Goal: Transaction & Acquisition: Download file/media

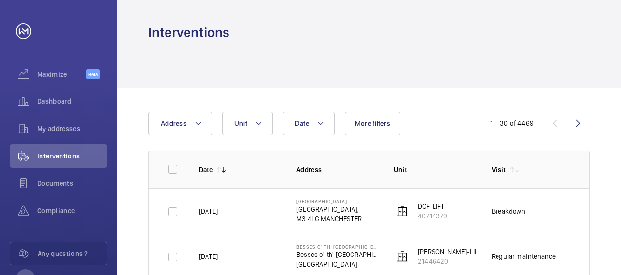
scroll to position [117, 0]
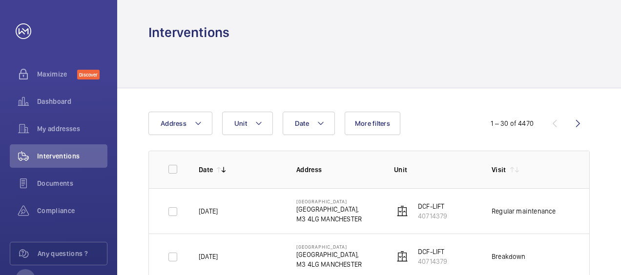
click at [589, 152] on th "Job Id" at bounding box center [598, 170] width 49 height 38
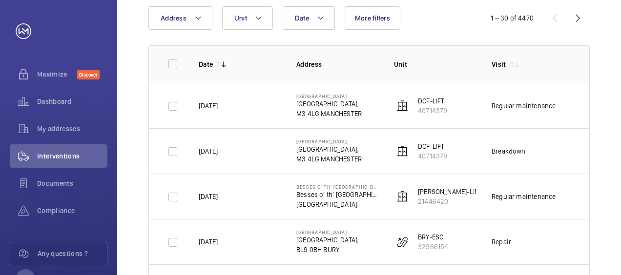
scroll to position [117, 0]
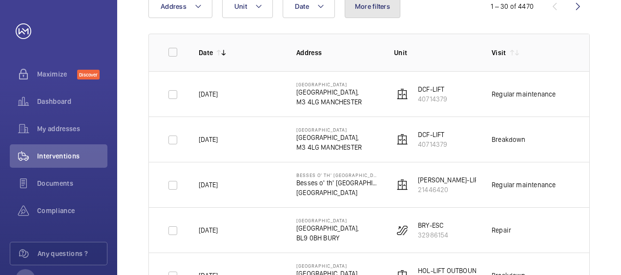
click at [385, 10] on span "More filters" at bounding box center [372, 6] width 35 height 8
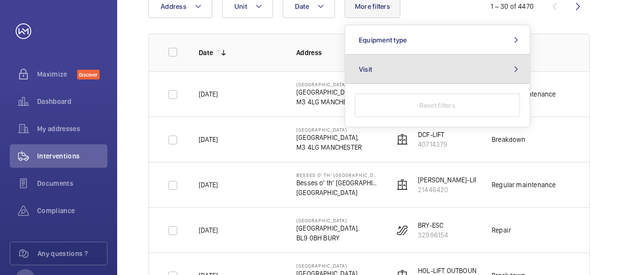
click at [441, 66] on button "Visit" at bounding box center [437, 69] width 185 height 29
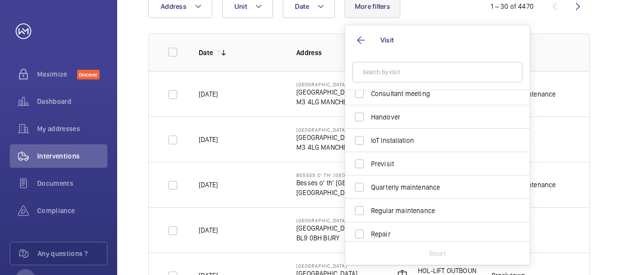
scroll to position [82, 0]
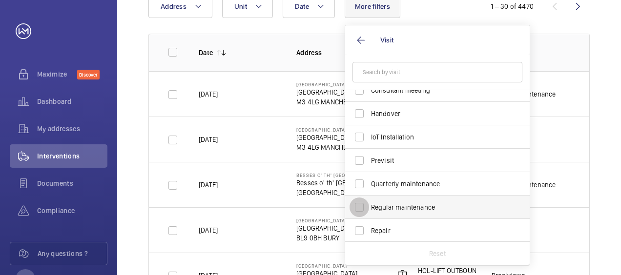
click at [360, 209] on input "Regular maintenance" at bounding box center [360, 208] width 20 height 20
checkbox input "true"
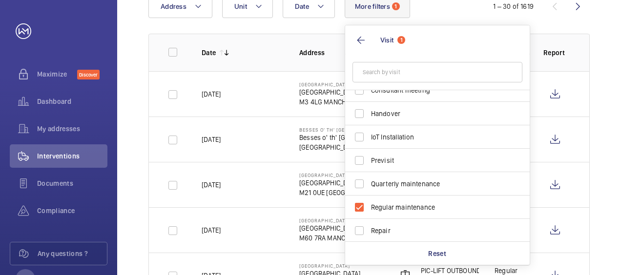
click at [448, 16] on div "Date Address Unit More filters 1 Visit 1 Annual maintenance Breakdown Client me…" at bounding box center [310, 6] width 324 height 23
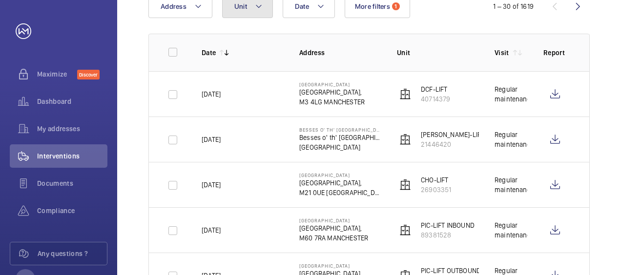
click at [258, 5] on mat-icon at bounding box center [259, 6] width 8 height 12
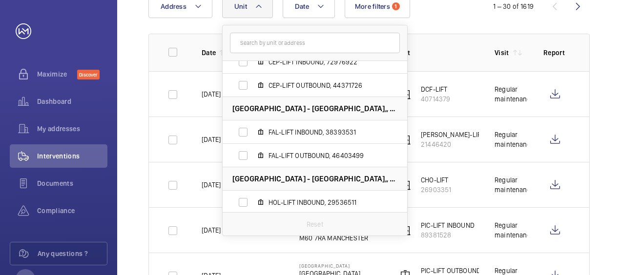
scroll to position [1281, 0]
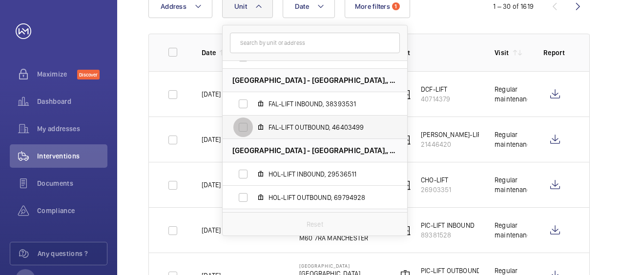
click at [243, 127] on input "FAL-LIFT OUTBOUND, 46403499" at bounding box center [243, 128] width 20 height 20
checkbox input "true"
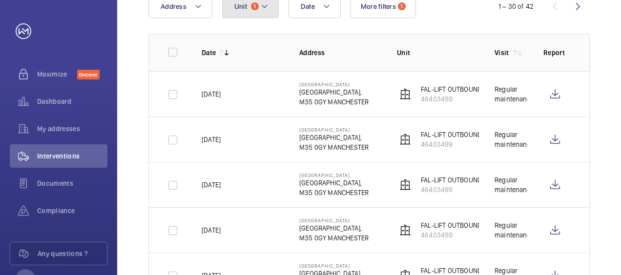
click at [267, 5] on mat-icon at bounding box center [265, 6] width 8 height 12
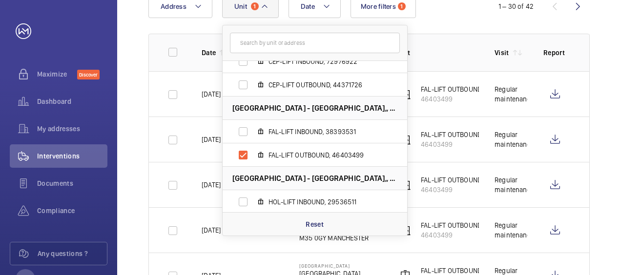
scroll to position [1267, 0]
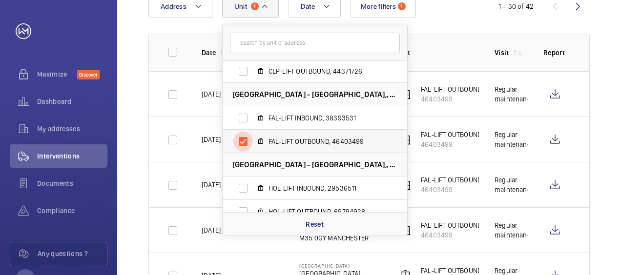
click at [243, 143] on input "FAL-LIFT OUTBOUND, 46403499" at bounding box center [243, 142] width 20 height 20
checkbox input "false"
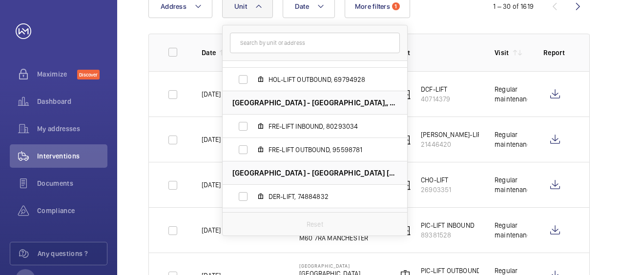
scroll to position [1420, 0]
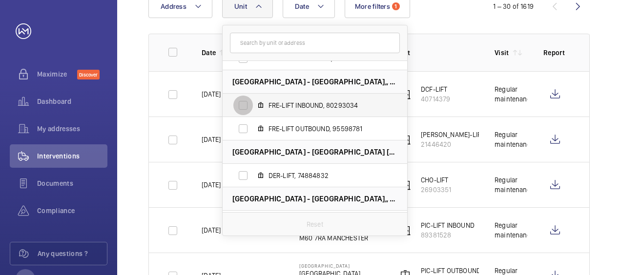
click at [242, 102] on input "FRE-LIFT INBOUND, 80293034" at bounding box center [243, 106] width 20 height 20
checkbox input "true"
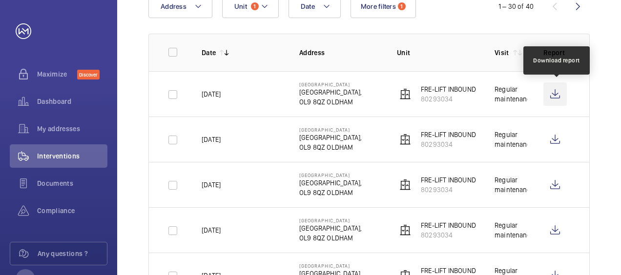
click at [553, 96] on wm-front-icon-button at bounding box center [554, 93] width 23 height 23
